Goal: Navigation & Orientation: Find specific page/section

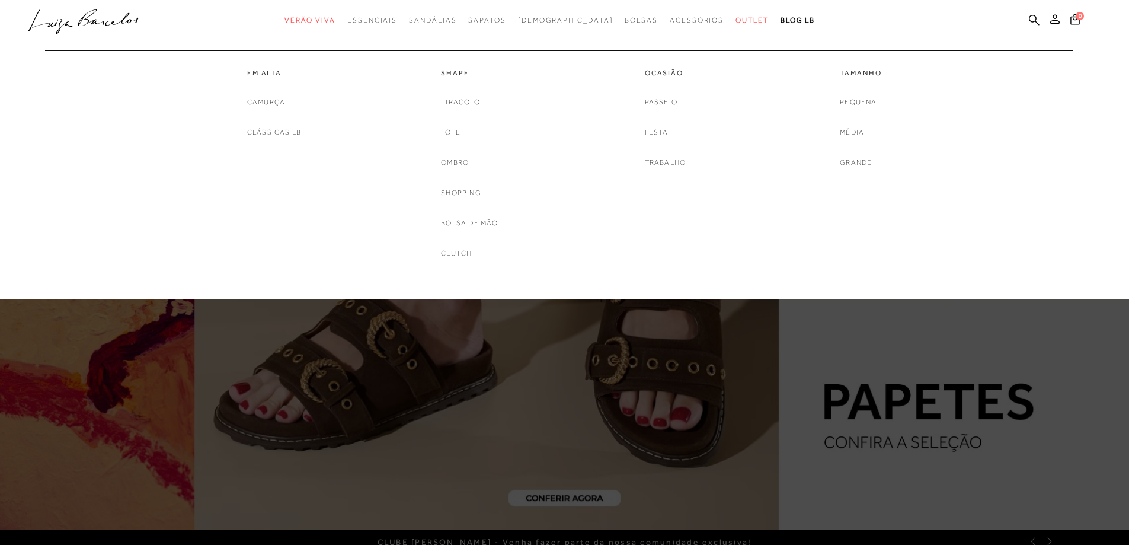
drag, startPoint x: 0, startPoint y: 0, endPoint x: 609, endPoint y: 21, distance: 609.6
click at [625, 21] on span "Bolsas" at bounding box center [641, 20] width 33 height 8
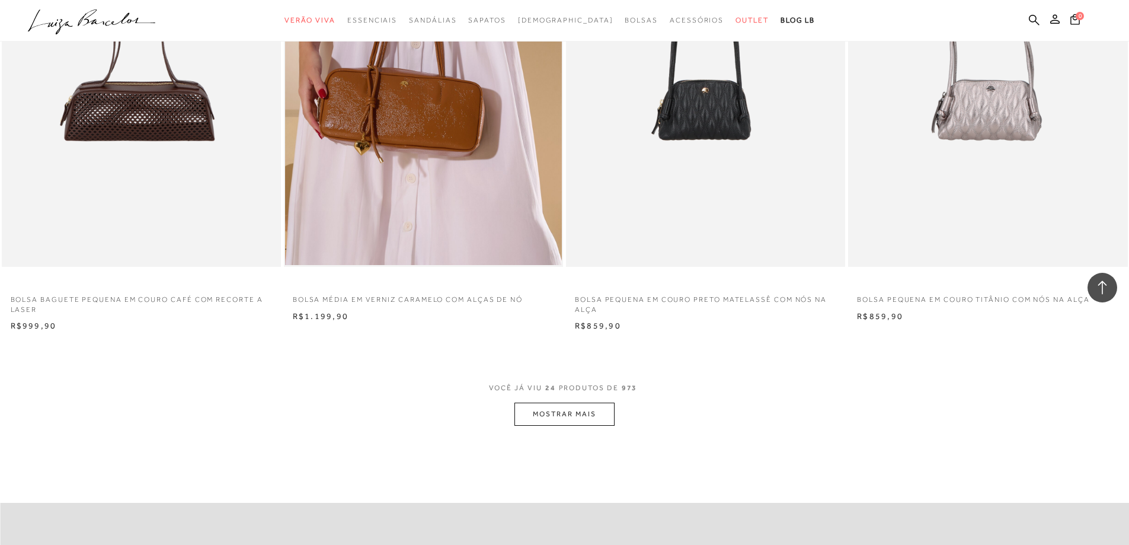
scroll to position [2726, 0]
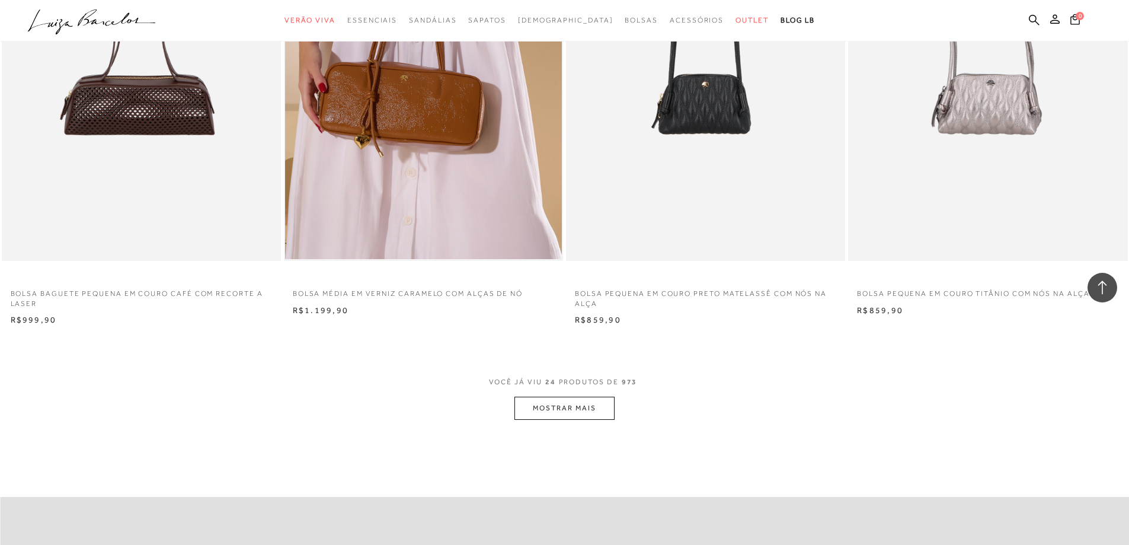
click at [567, 410] on button "MOSTRAR MAIS" at bounding box center [564, 407] width 100 height 23
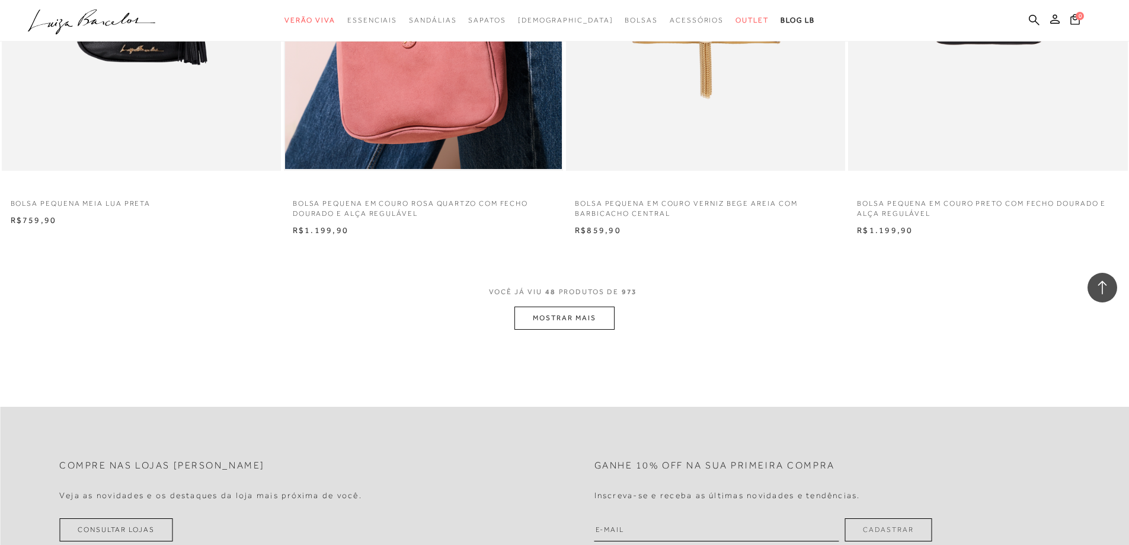
scroll to position [5808, 0]
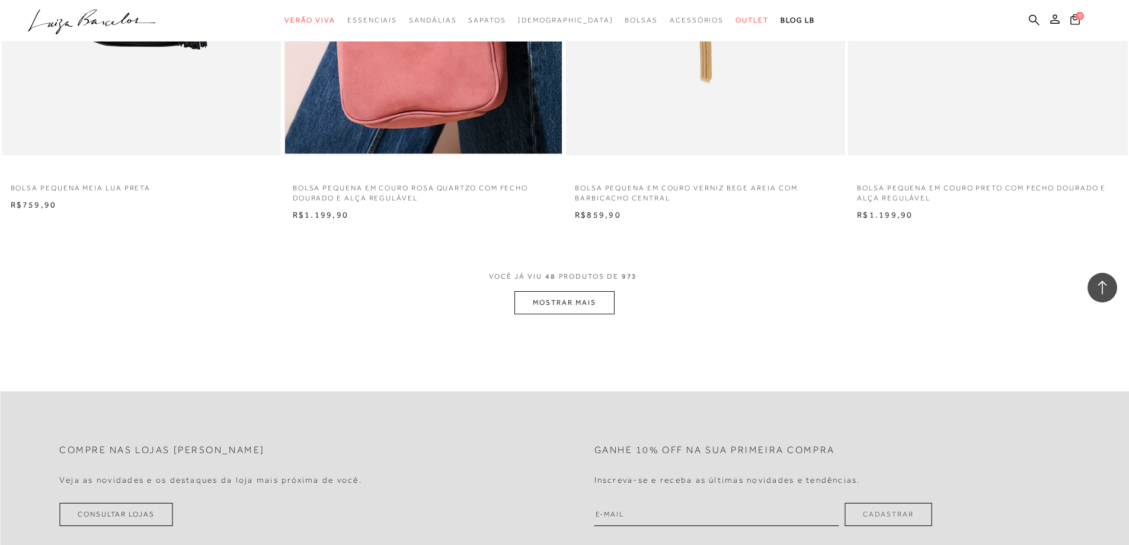
click at [556, 300] on button "MOSTRAR MAIS" at bounding box center [564, 302] width 100 height 23
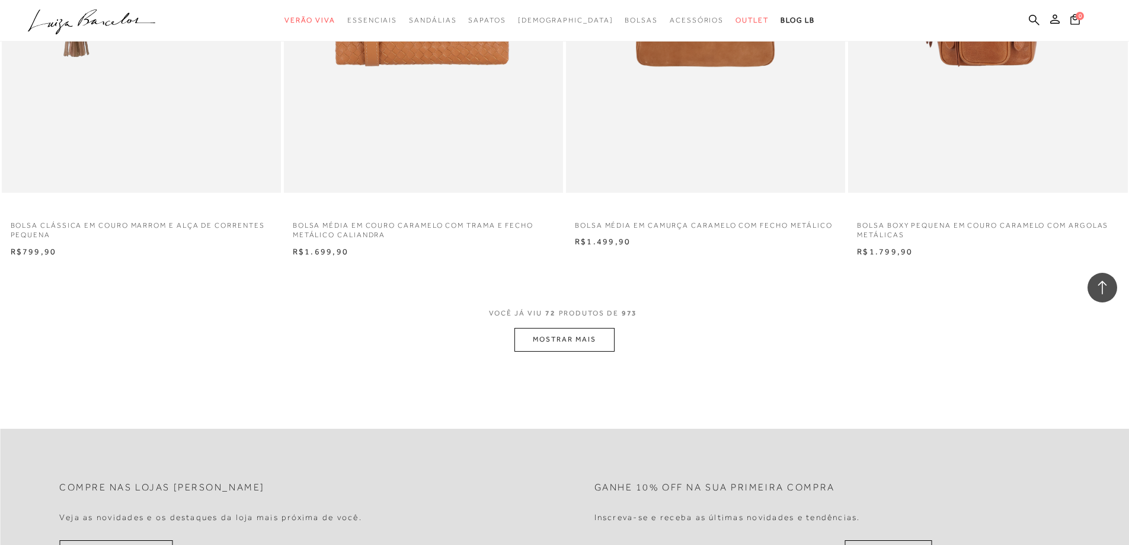
scroll to position [8771, 0]
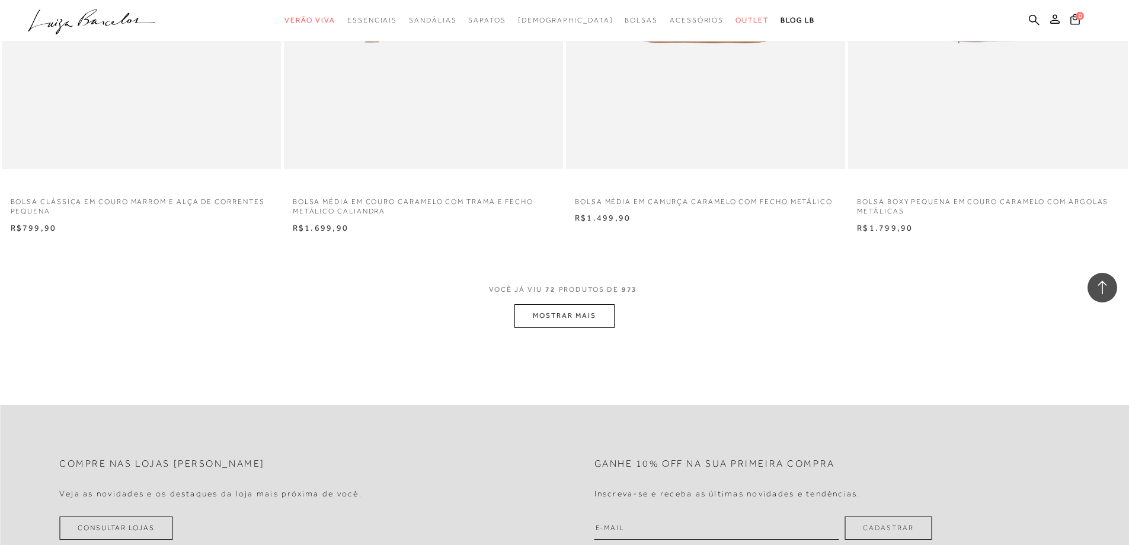
click at [552, 315] on button "MOSTRAR MAIS" at bounding box center [564, 315] width 100 height 23
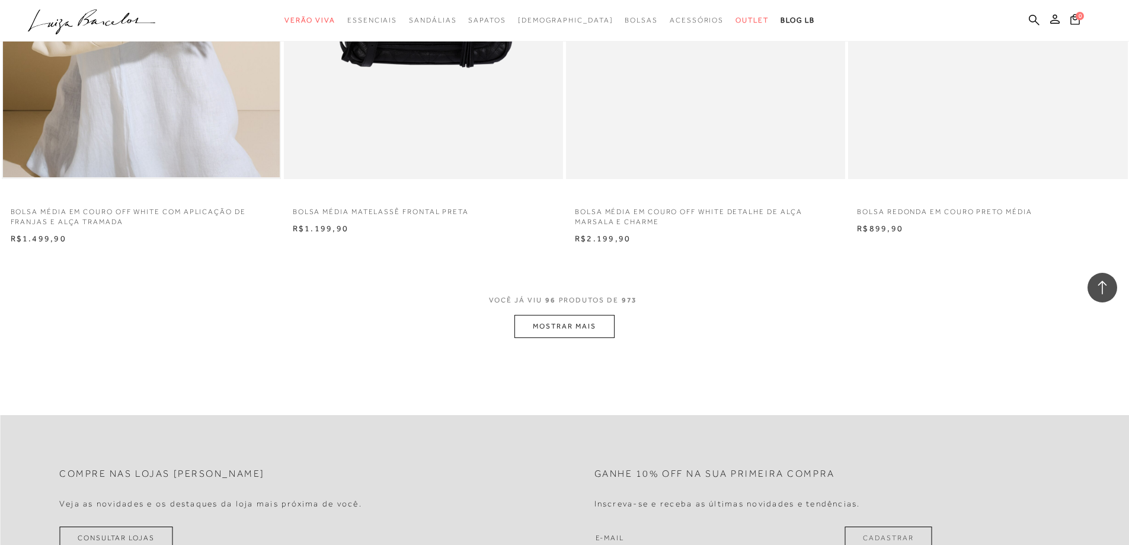
scroll to position [11794, 0]
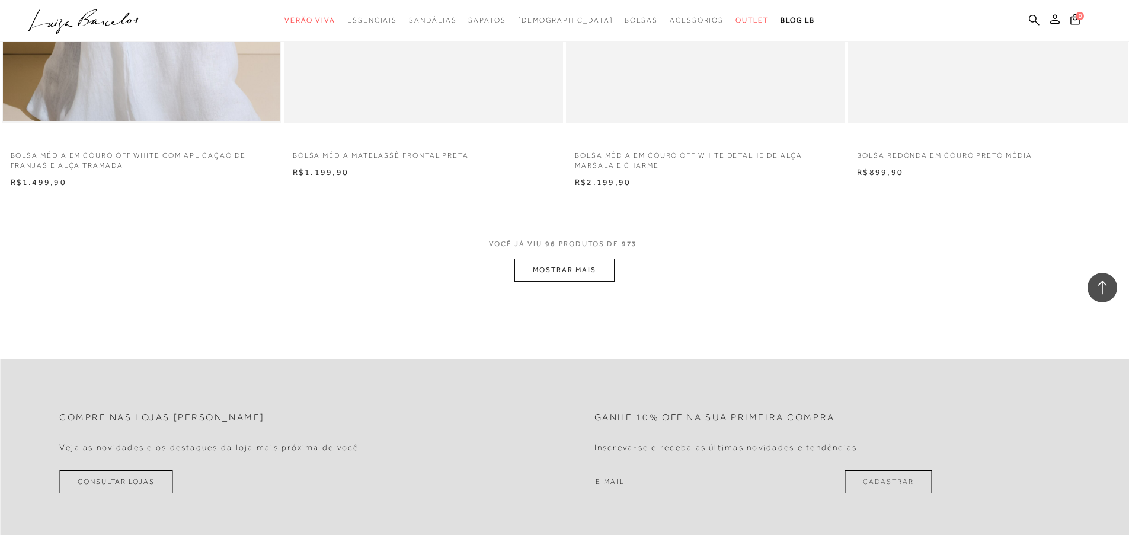
click at [564, 268] on button "MOSTRAR MAIS" at bounding box center [564, 269] width 100 height 23
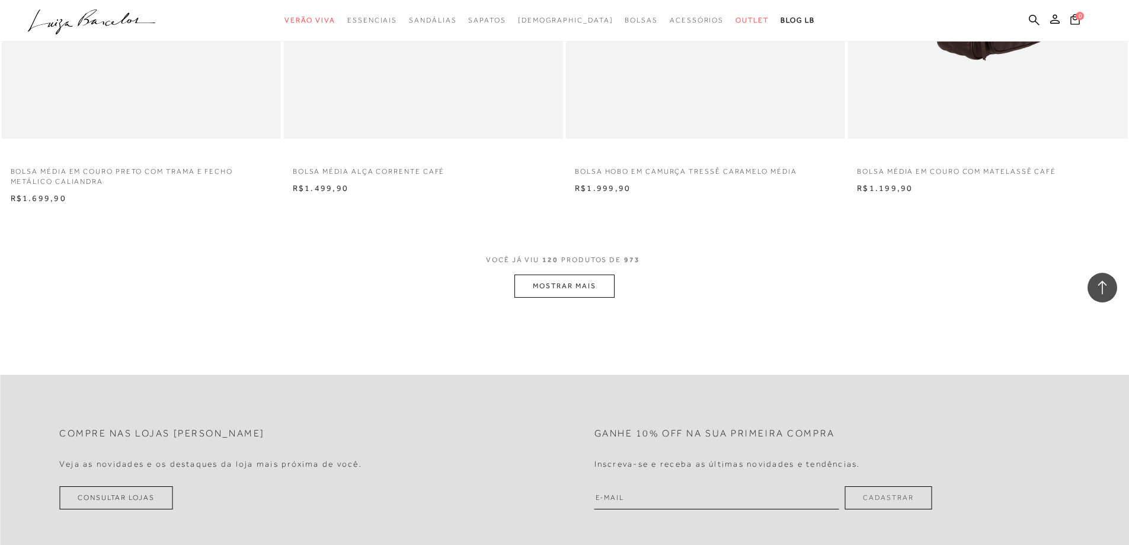
scroll to position [14757, 0]
click at [576, 273] on button "MOSTRAR MAIS" at bounding box center [564, 282] width 100 height 23
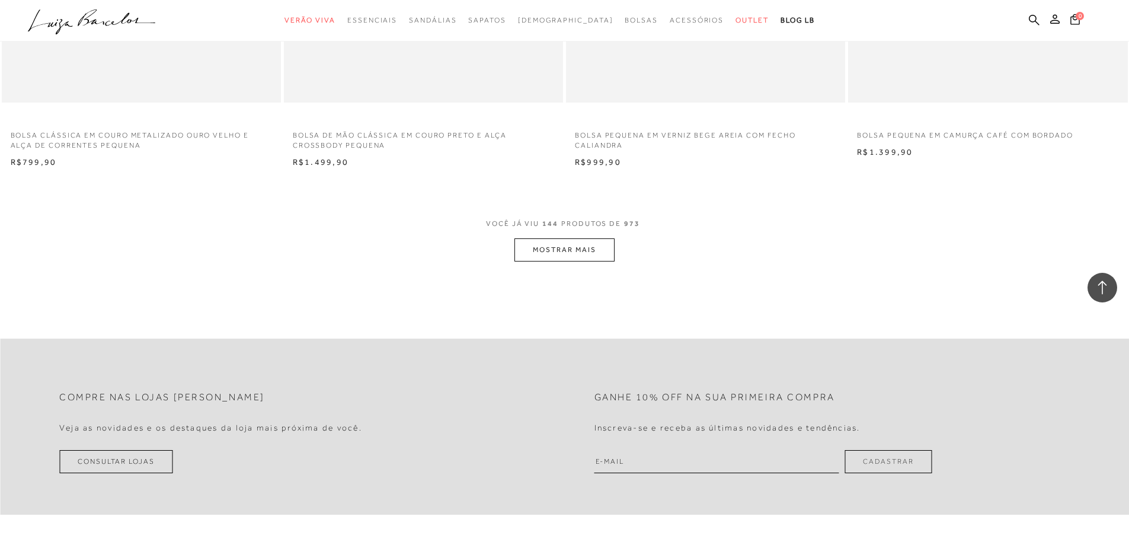
scroll to position [17779, 0]
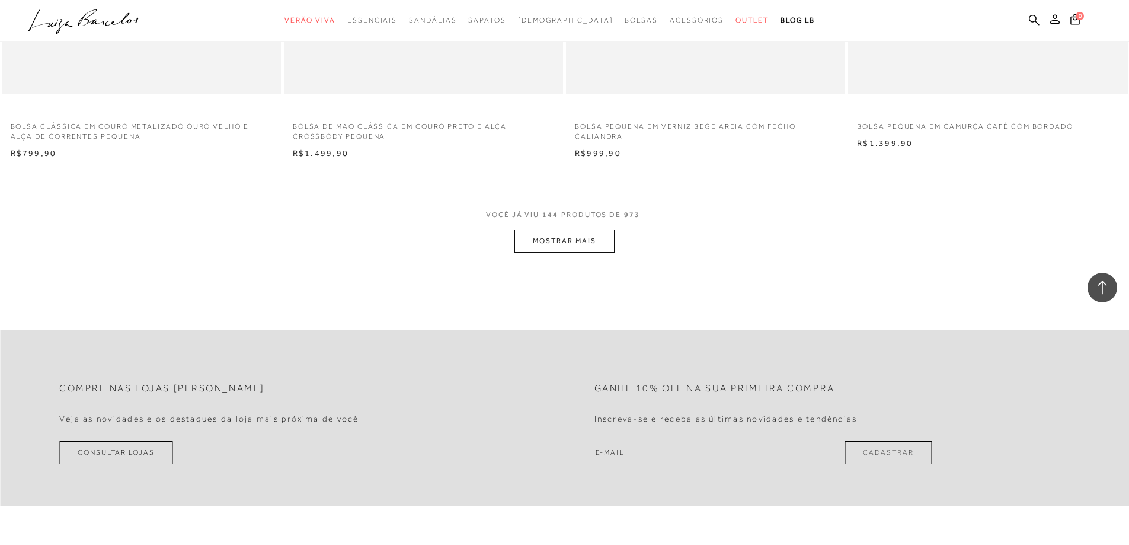
click at [545, 242] on button "MOSTRAR MAIS" at bounding box center [564, 240] width 100 height 23
